Goal: Use online tool/utility

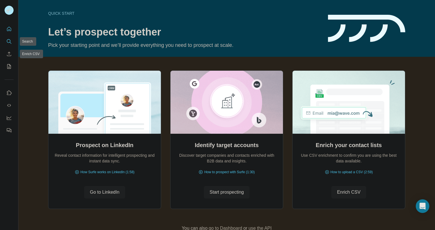
click at [10, 42] on icon "Search" at bounding box center [9, 42] width 6 height 6
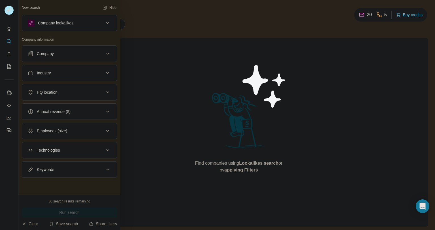
click at [50, 66] on button "Industry" at bounding box center [69, 73] width 95 height 14
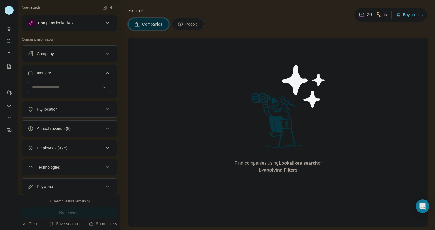
click at [60, 91] on div at bounding box center [66, 87] width 70 height 10
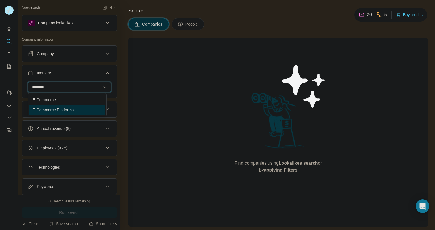
type input "********"
click at [58, 110] on p "E-Commerce Platforms" at bounding box center [53, 110] width 41 height 6
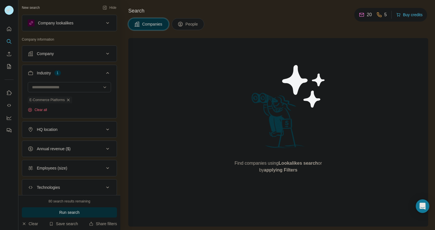
click at [66, 131] on div "HQ location" at bounding box center [66, 129] width 77 height 6
click at [69, 148] on input "text" at bounding box center [69, 143] width 83 height 10
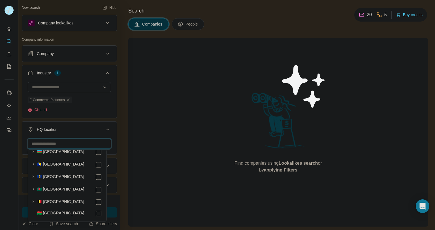
scroll to position [94, 0]
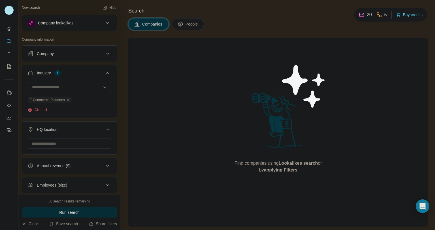
click at [136, 150] on div "Find companies using Lookalikes search or by applying Filters" at bounding box center [278, 132] width 300 height 188
drag, startPoint x: 185, startPoint y: 2, endPoint x: 179, endPoint y: 67, distance: 64.9
click at [179, 67] on div "Find companies using Lookalikes search or by applying Filters" at bounding box center [278, 132] width 300 height 188
